Goal: Find contact information: Find contact information

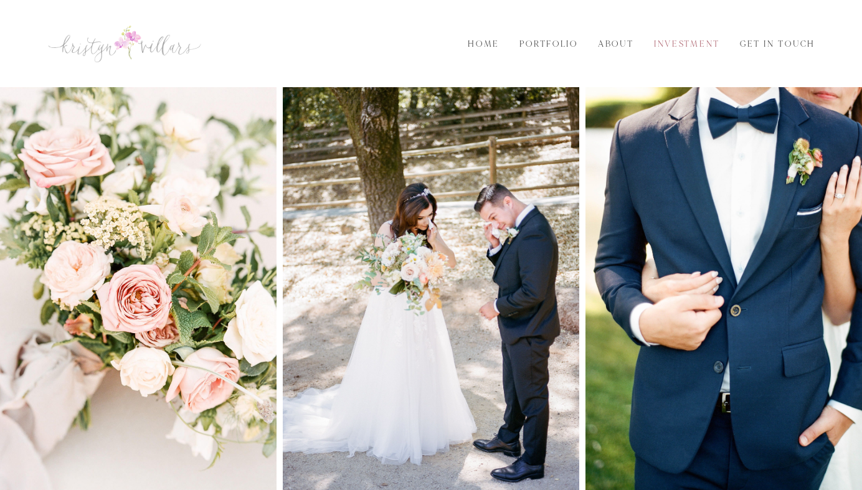
click at [690, 45] on link "Investment" at bounding box center [687, 44] width 80 height 14
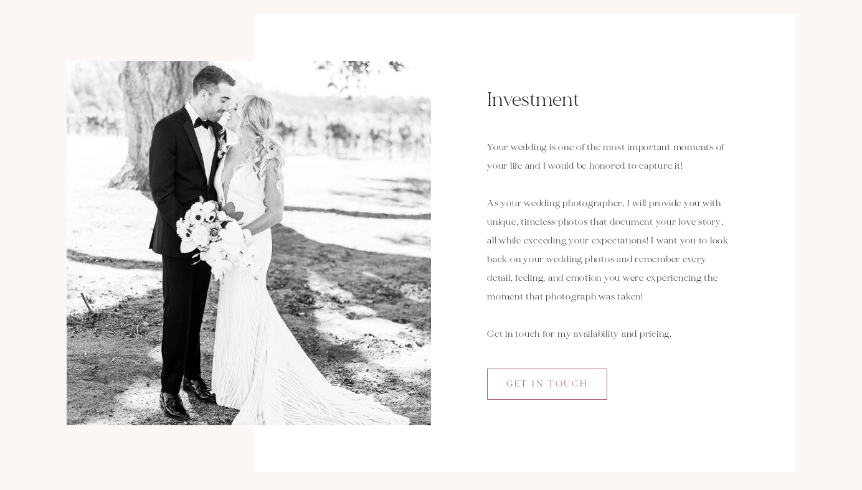
scroll to position [120, 0]
click at [578, 386] on span "Get in Touch" at bounding box center [547, 383] width 82 height 11
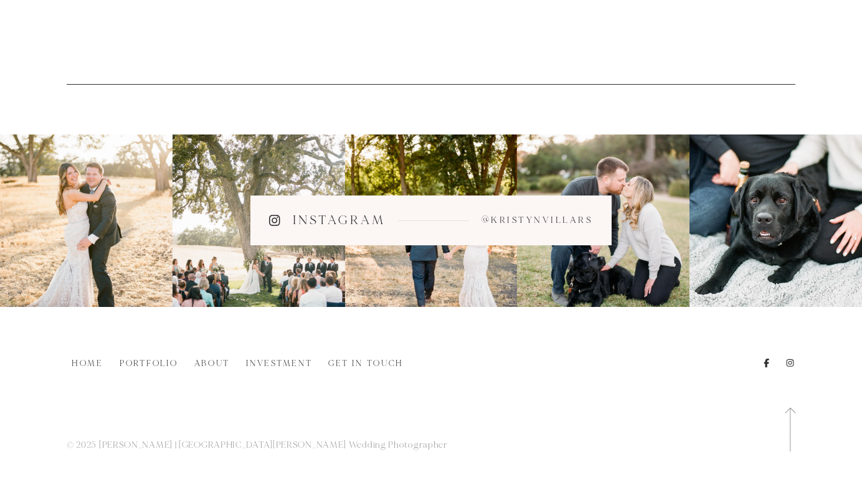
scroll to position [839, 0]
